Goal: Navigation & Orientation: Find specific page/section

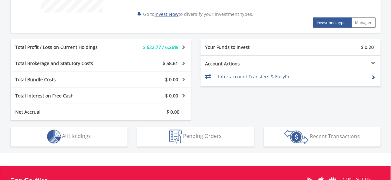
scroll to position [381, 0]
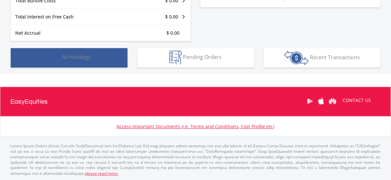
click at [95, 58] on button "Holdings All Holdings" at bounding box center [69, 57] width 117 height 19
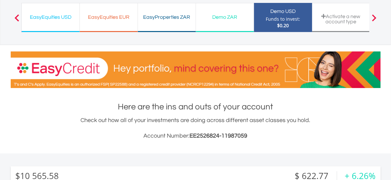
scroll to position [0, 0]
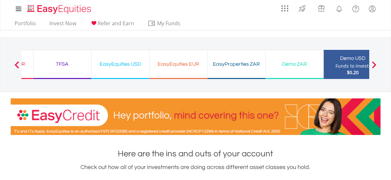
drag, startPoint x: 118, startPoint y: 81, endPoint x: 189, endPoint y: 74, distance: 71.3
click at [189, 74] on div "EasyEquities EUR Funds to invest: $0.20" at bounding box center [178, 68] width 58 height 36
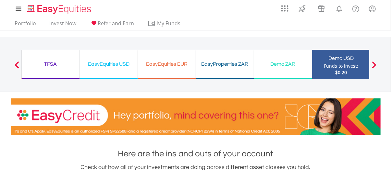
click at [229, 74] on div "EasyProperties ZAR Funds to invest: $0.20" at bounding box center [225, 64] width 58 height 29
click at [54, 56] on div "TFSA Funds to invest: $0.20" at bounding box center [51, 64] width 58 height 29
click at [50, 62] on div "TFSA" at bounding box center [51, 64] width 50 height 9
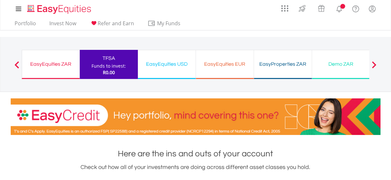
click at [44, 74] on div "EasyEquities ZAR Funds to invest: R0.00" at bounding box center [51, 64] width 58 height 29
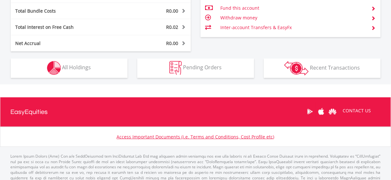
scroll to position [383, 0]
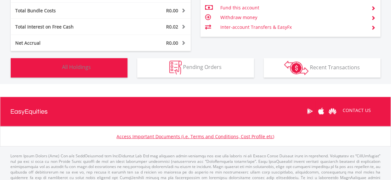
click at [104, 67] on button "Holdings All Holdings" at bounding box center [69, 67] width 117 height 19
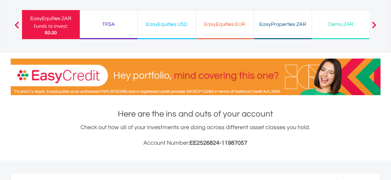
scroll to position [0, 0]
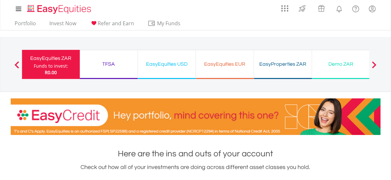
click at [31, 18] on ul "Portfolio Invest Now Refer and Earn My Funds Fund your accounts Withdraw Money …" at bounding box center [100, 24] width 178 height 12
click at [32, 26] on link "Portfolio" at bounding box center [25, 25] width 27 height 10
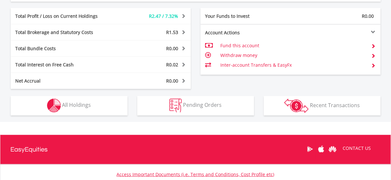
scroll to position [374, 0]
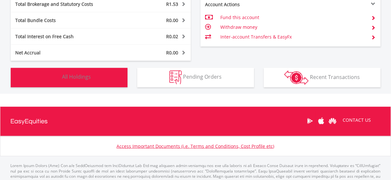
click at [103, 82] on button "Holdings All Holdings" at bounding box center [69, 77] width 117 height 19
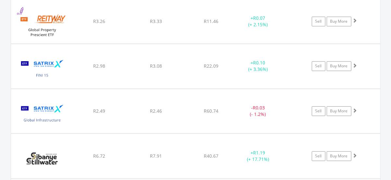
scroll to position [659, 0]
